Goal: Find specific page/section: Find specific page/section

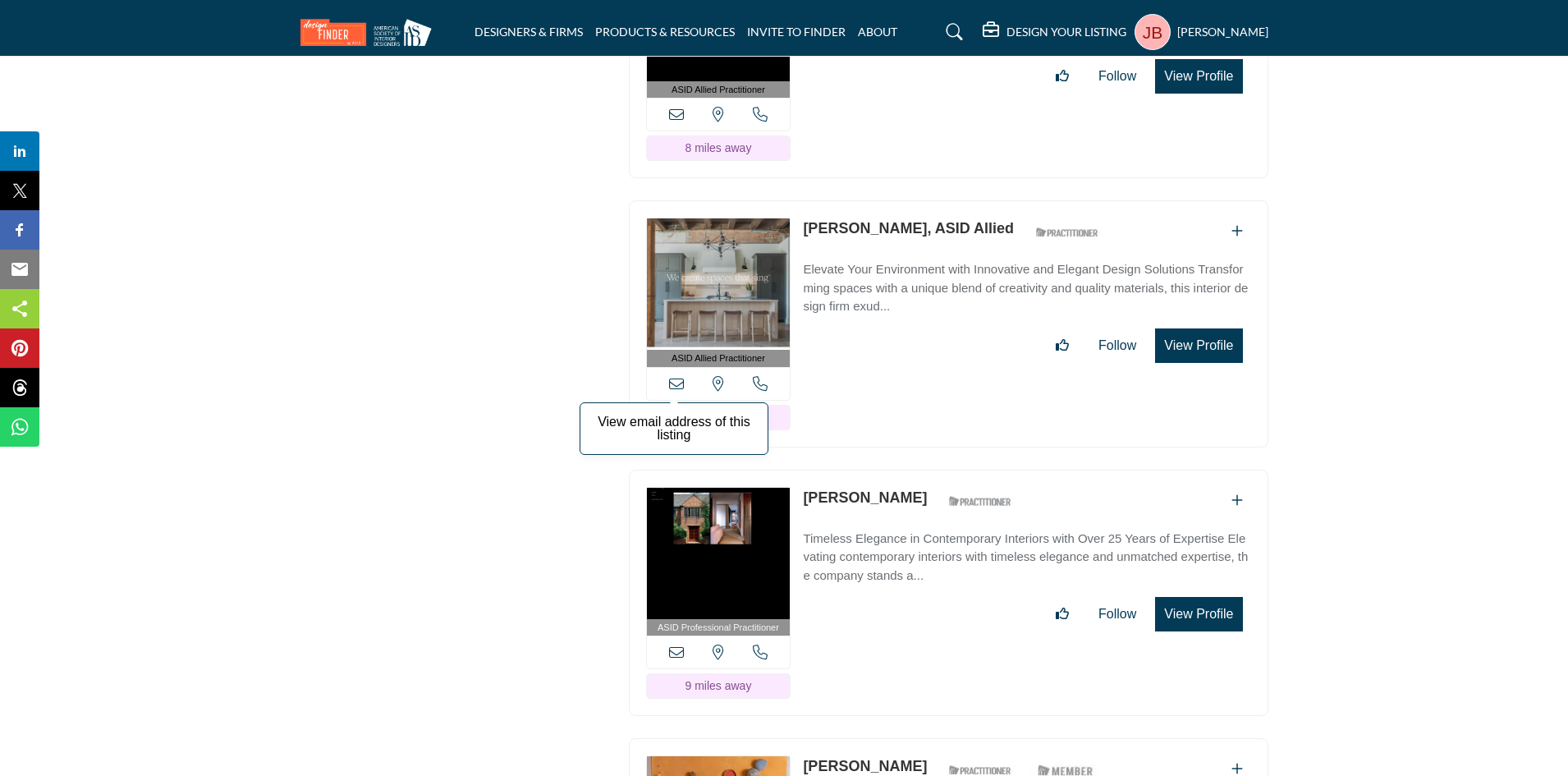
click at [676, 376] on icon at bounding box center [676, 383] width 15 height 15
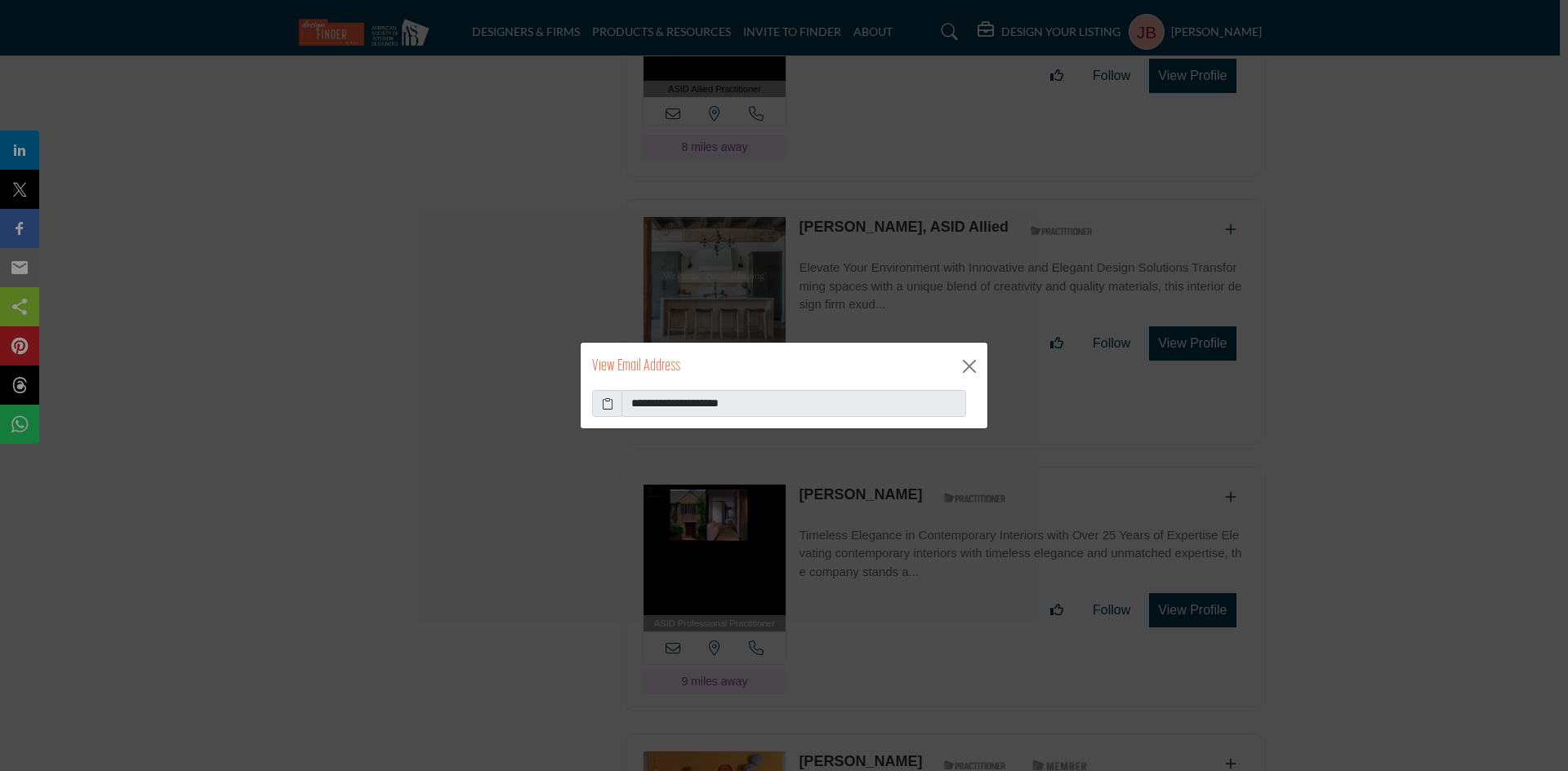
click at [603, 404] on icon at bounding box center [608, 403] width 12 height 17
click at [974, 356] on button "Close" at bounding box center [969, 366] width 25 height 25
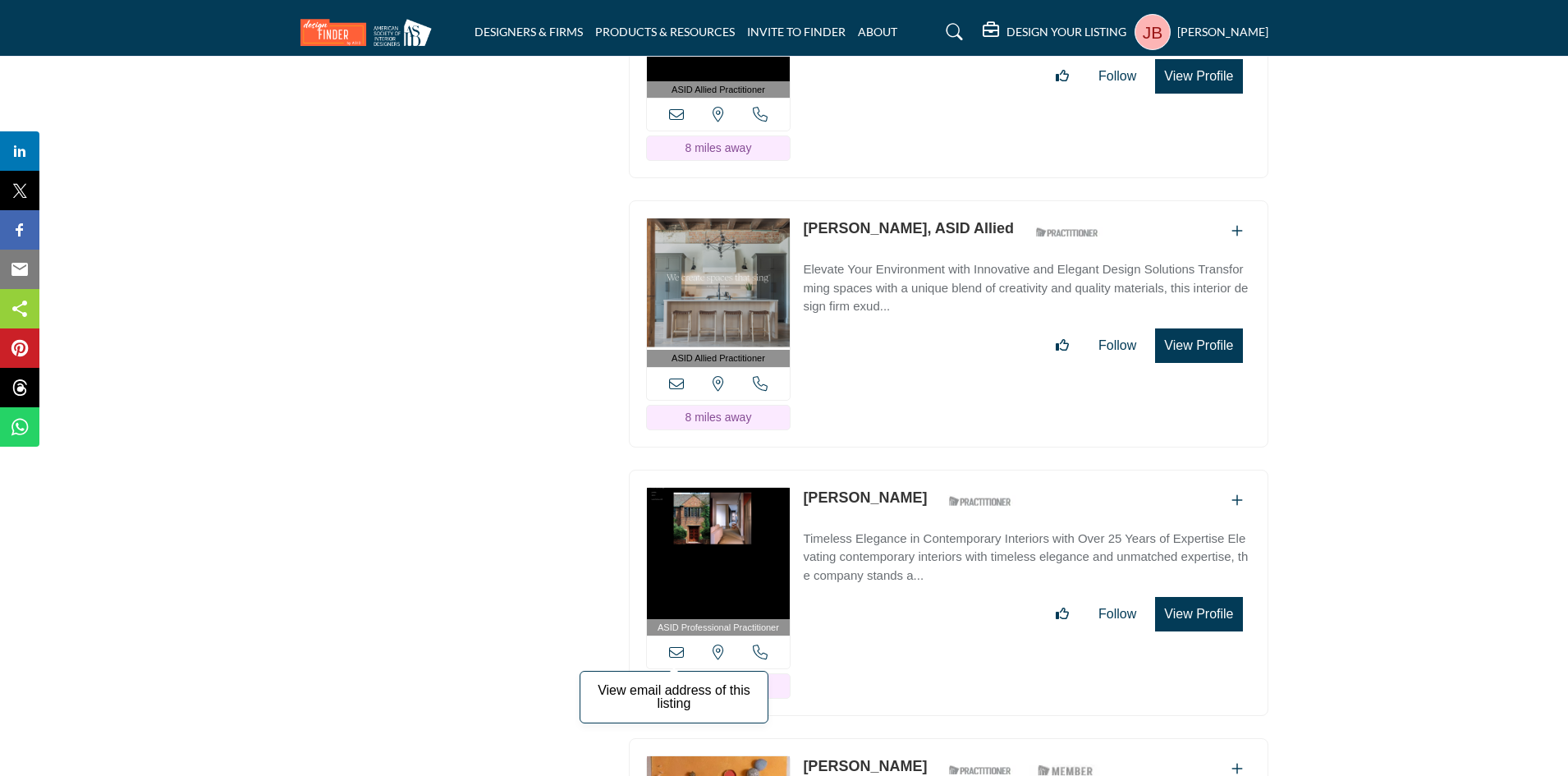
click at [677, 646] on icon at bounding box center [676, 652] width 15 height 15
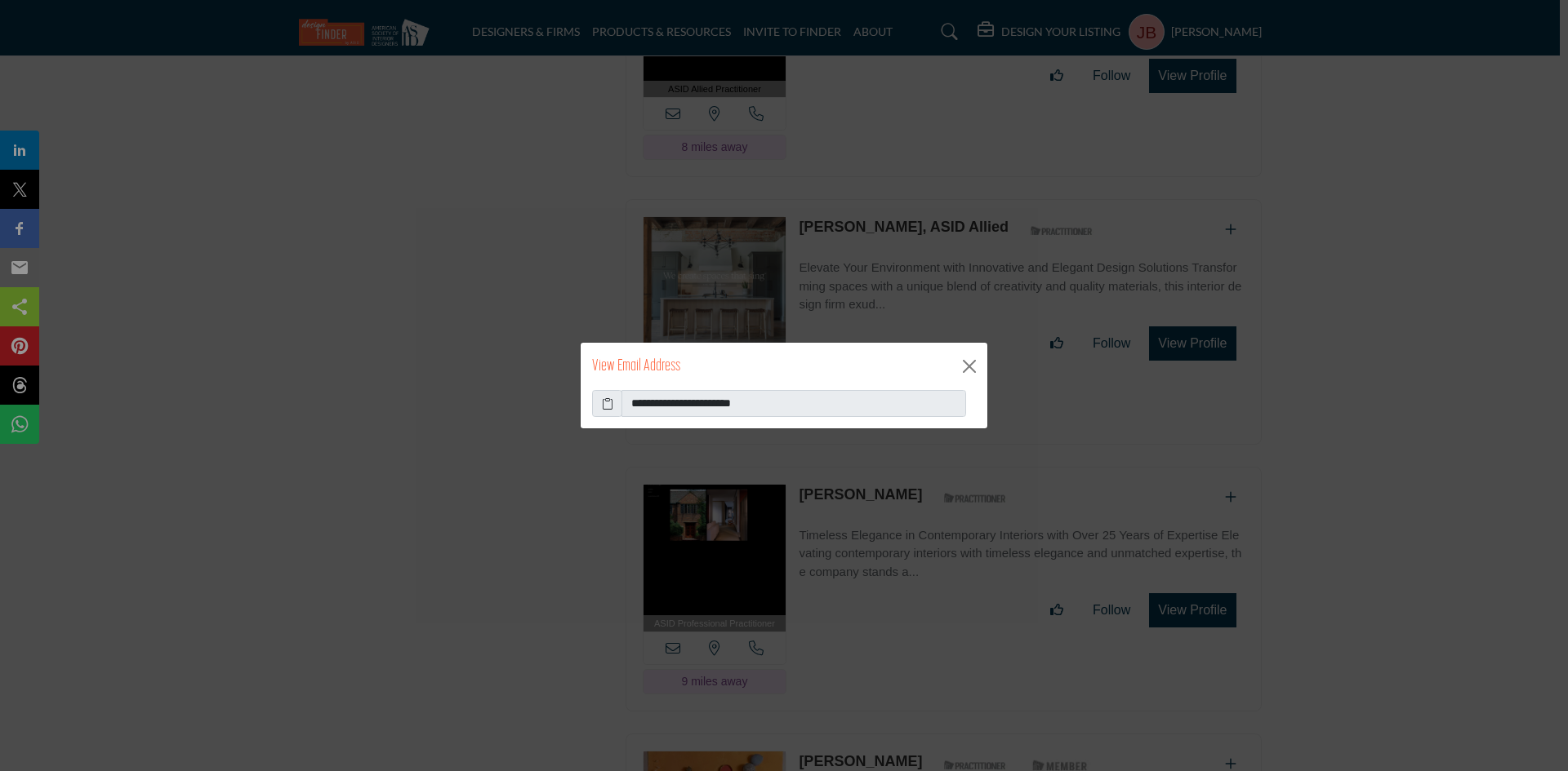
click at [606, 404] on icon at bounding box center [608, 403] width 12 height 17
click at [970, 364] on button "Close" at bounding box center [969, 366] width 25 height 25
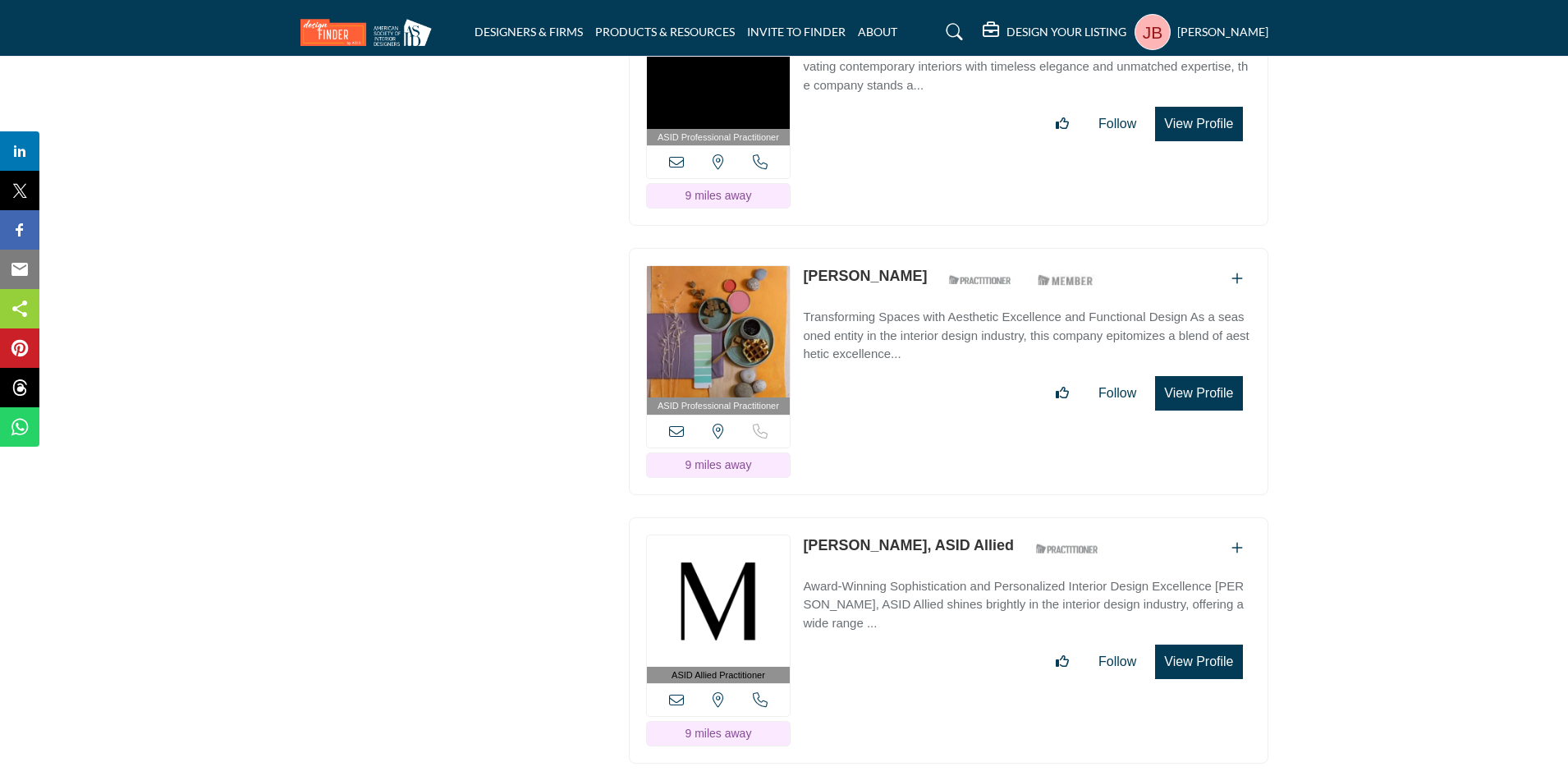
scroll to position [2711, 0]
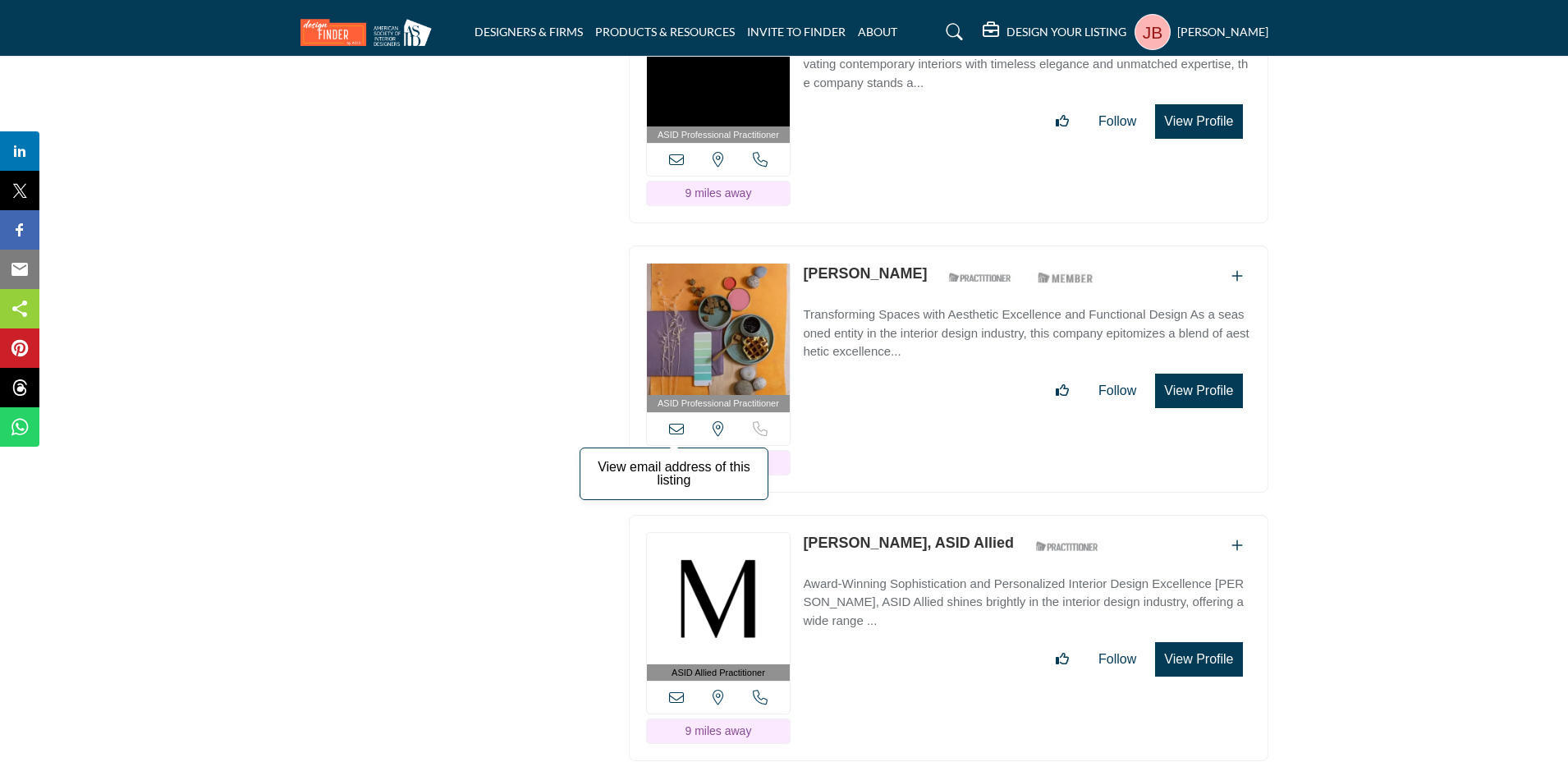
click at [676, 422] on icon at bounding box center [676, 429] width 15 height 15
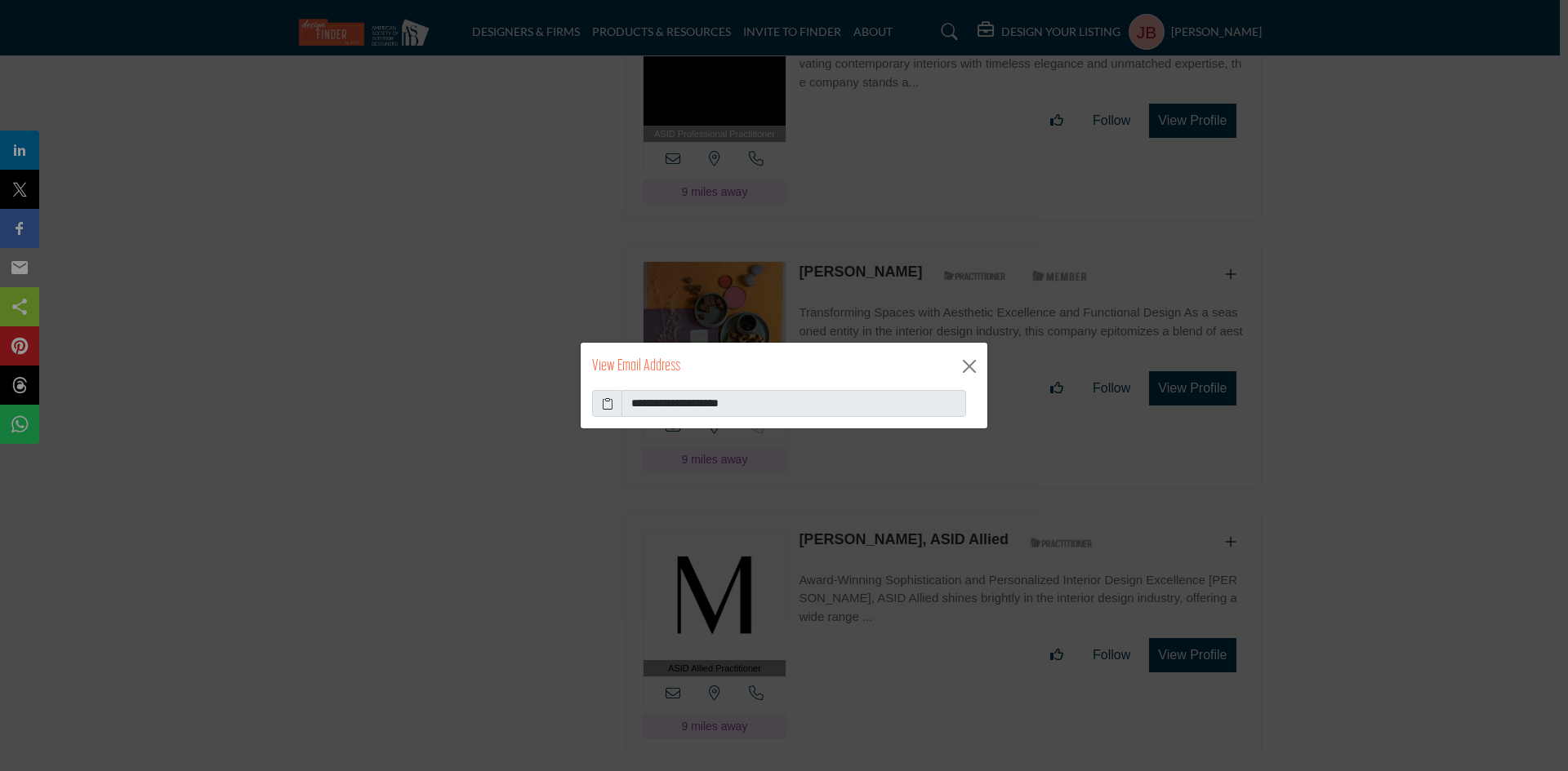
click at [607, 405] on icon at bounding box center [608, 403] width 12 height 17
click at [973, 364] on button "Close" at bounding box center [969, 366] width 25 height 25
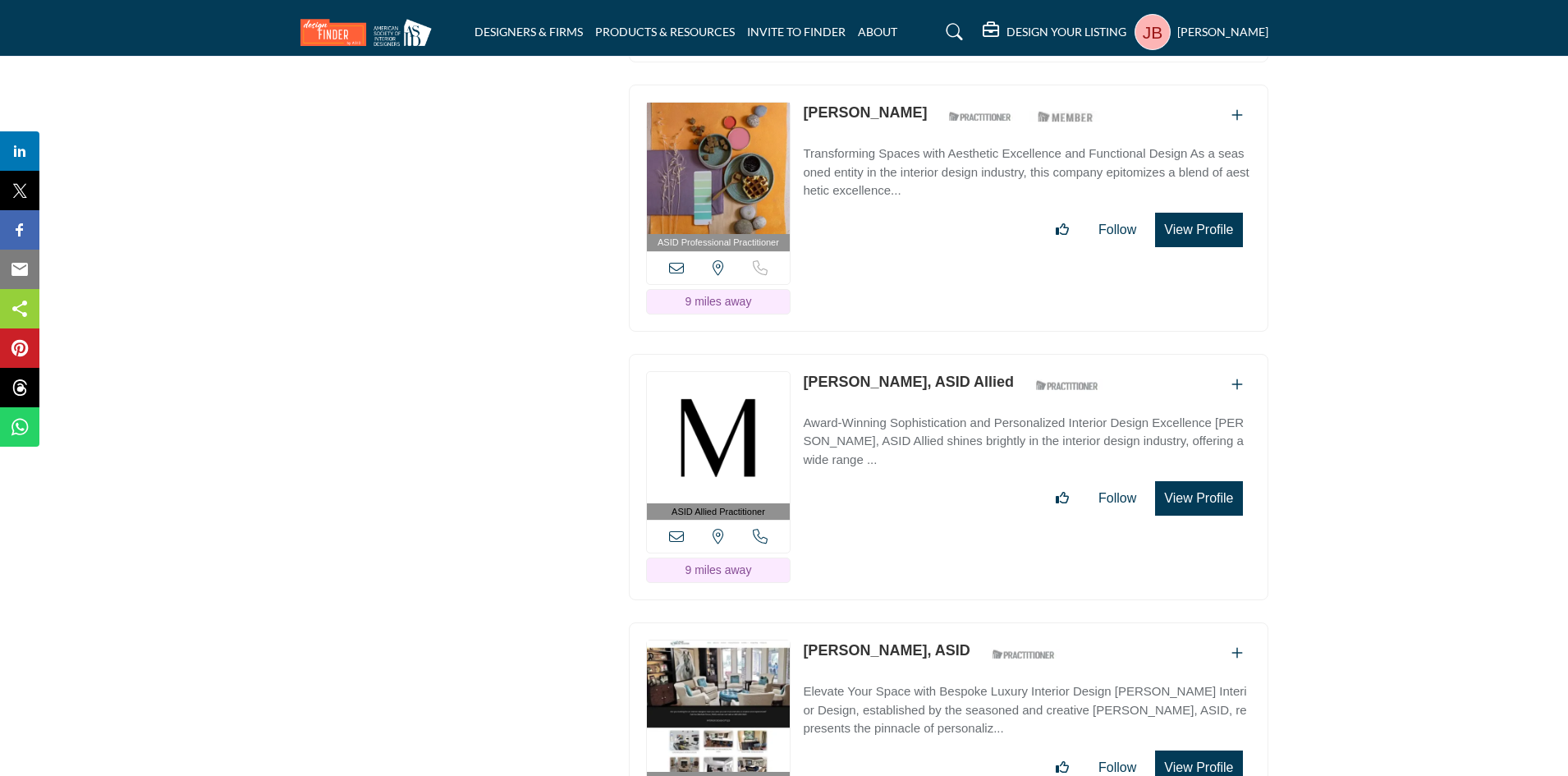
scroll to position [2958, 0]
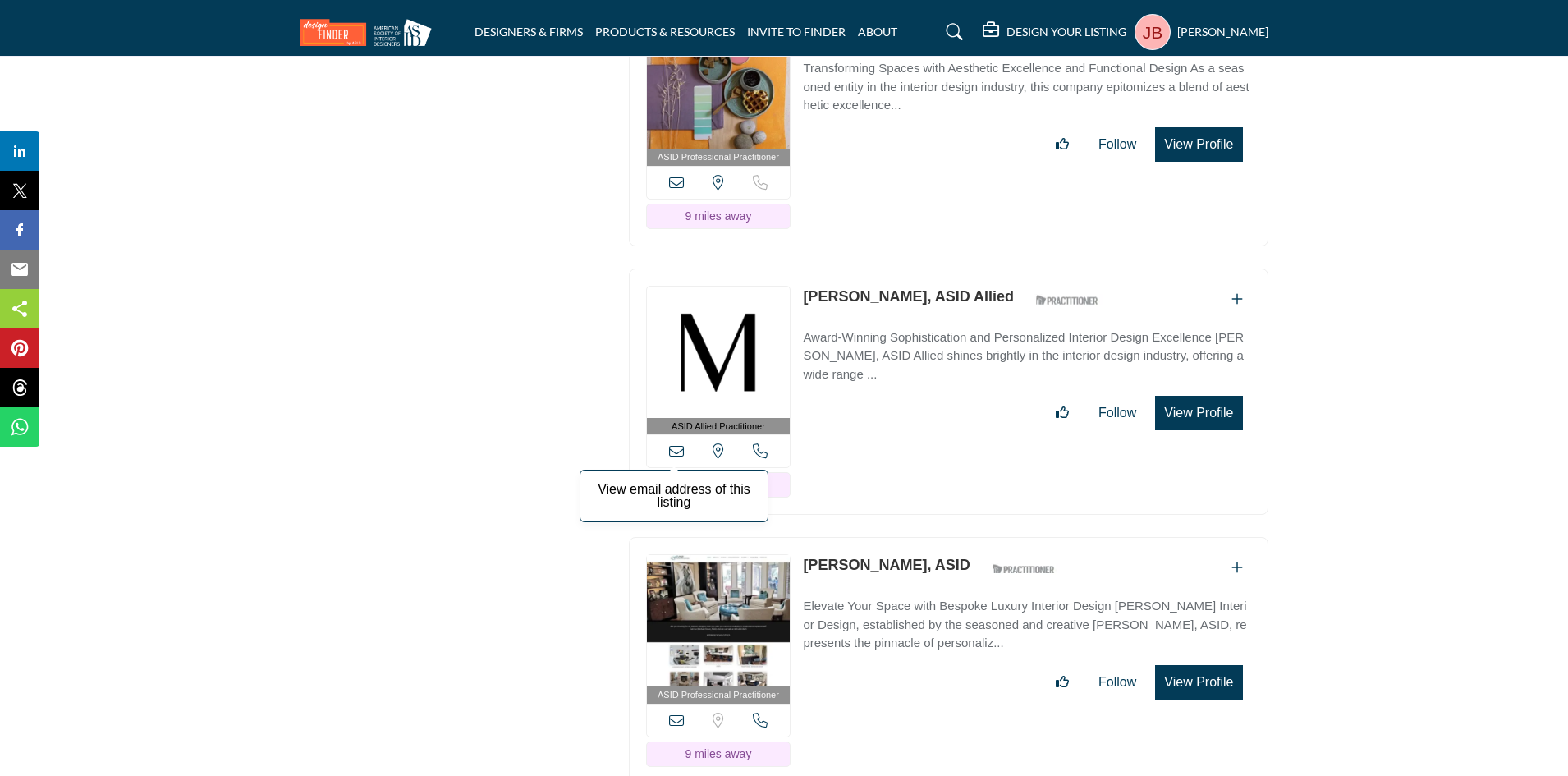
click at [676, 444] on icon at bounding box center [676, 451] width 15 height 15
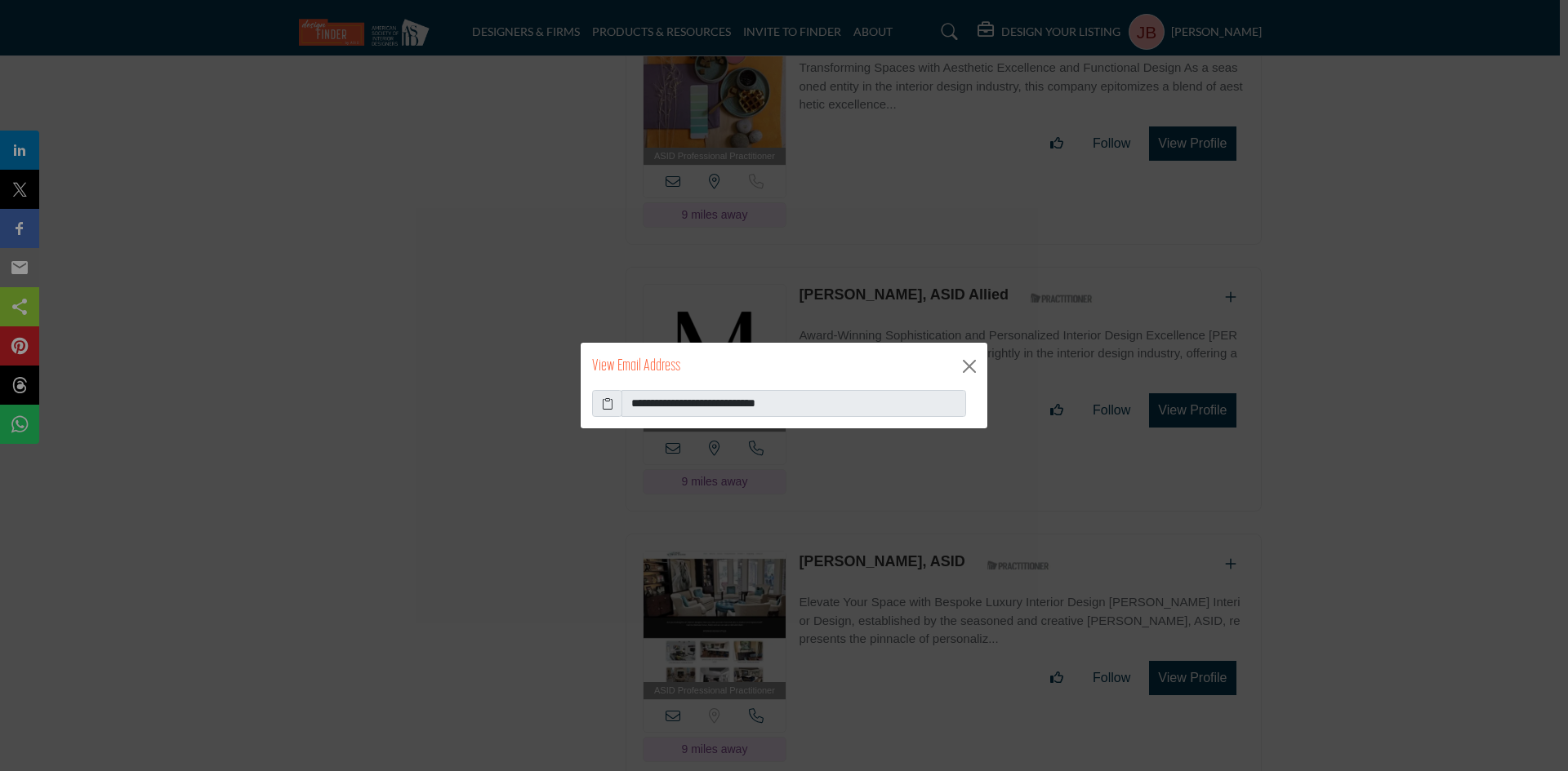
click at [605, 402] on icon at bounding box center [608, 403] width 12 height 17
click at [967, 361] on button "Close" at bounding box center [969, 366] width 25 height 25
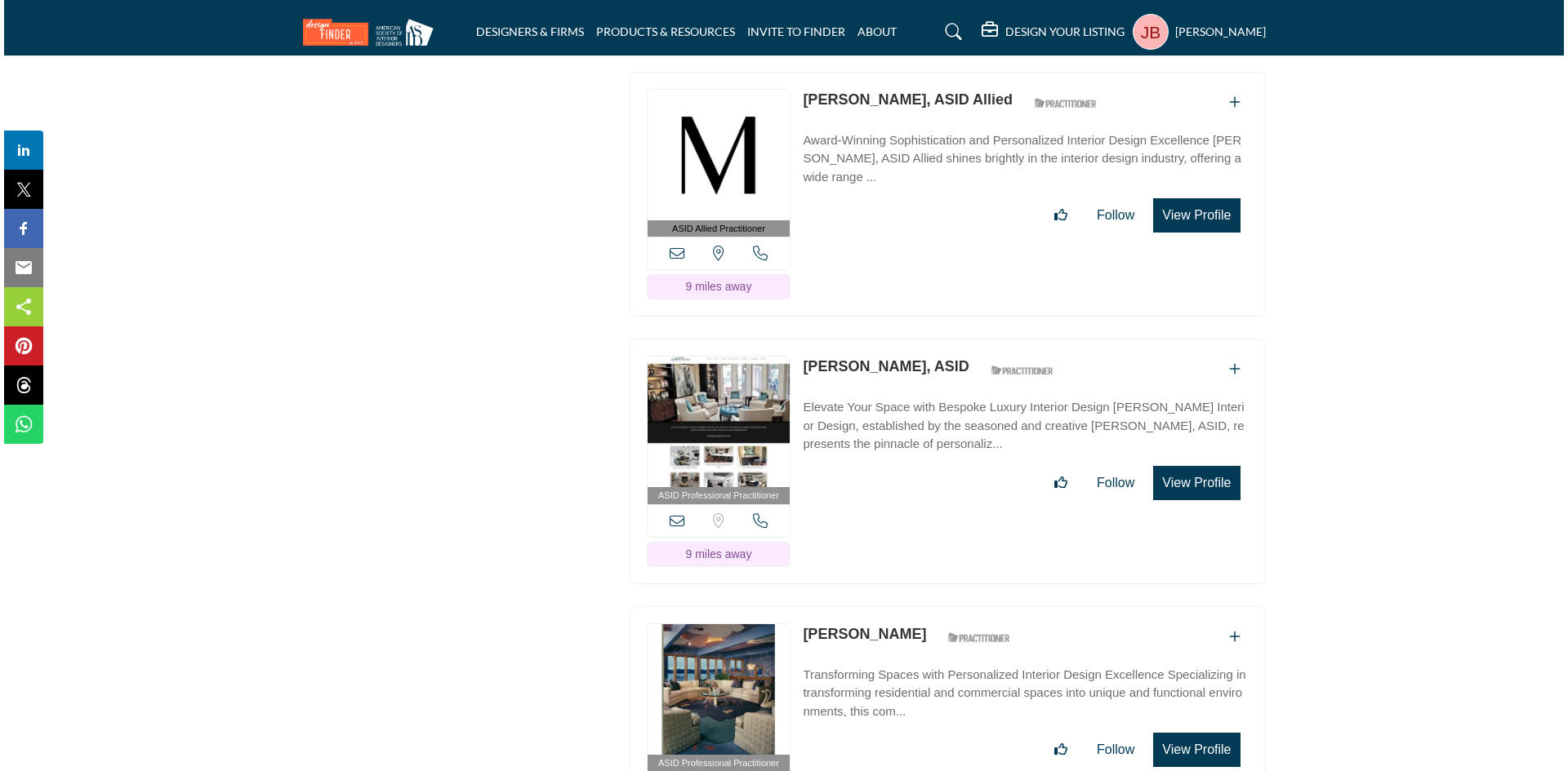
scroll to position [3184, 0]
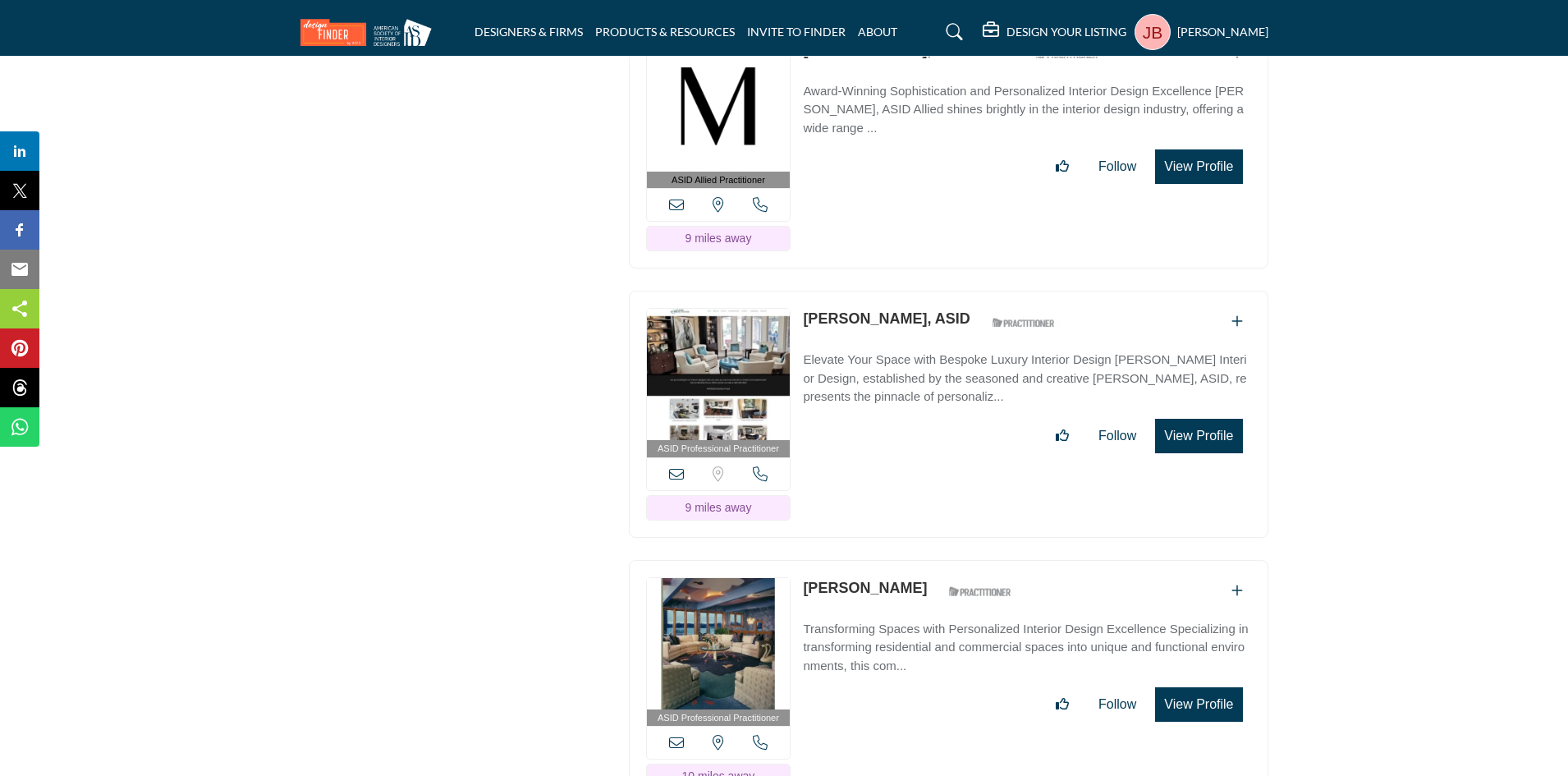
click at [676, 467] on icon at bounding box center [676, 474] width 15 height 15
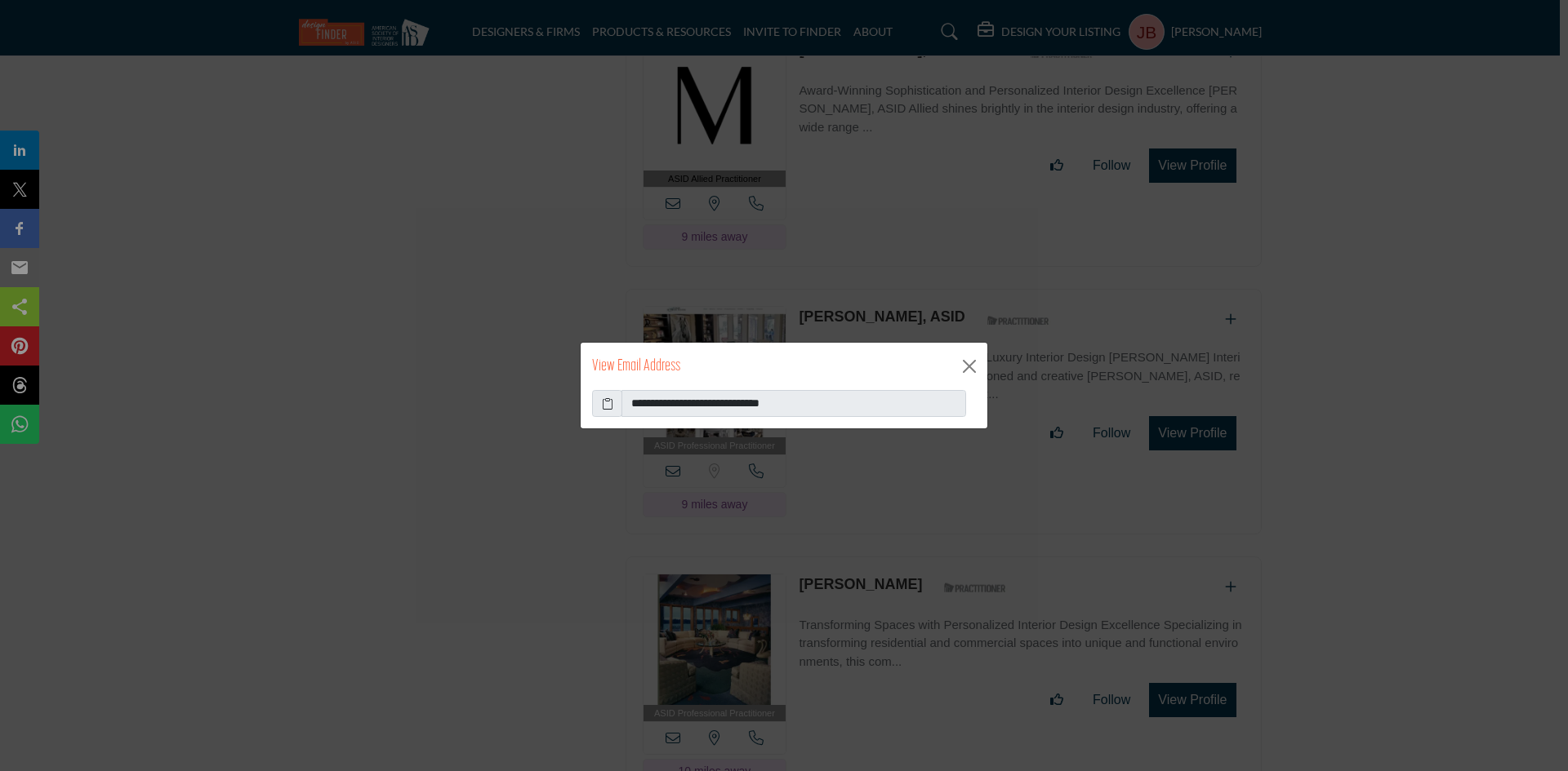
click at [602, 398] on icon at bounding box center [608, 403] width 12 height 17
